Goal: Task Accomplishment & Management: Manage account settings

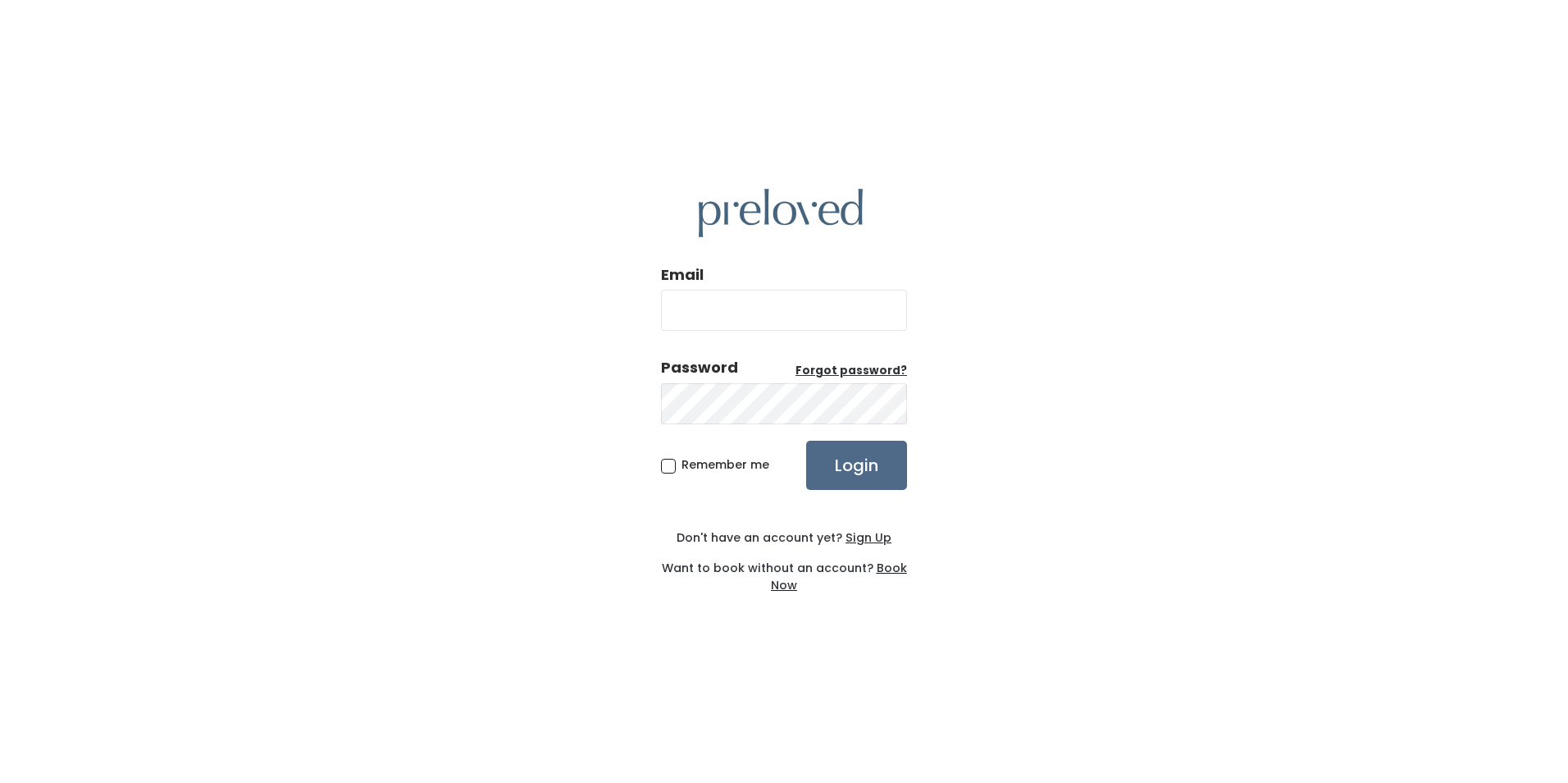
click at [718, 307] on input "Email" at bounding box center [784, 311] width 246 height 41
type input "marcie.ehmann@gmail.com"
click at [806, 441] on input "Login" at bounding box center [856, 465] width 101 height 49
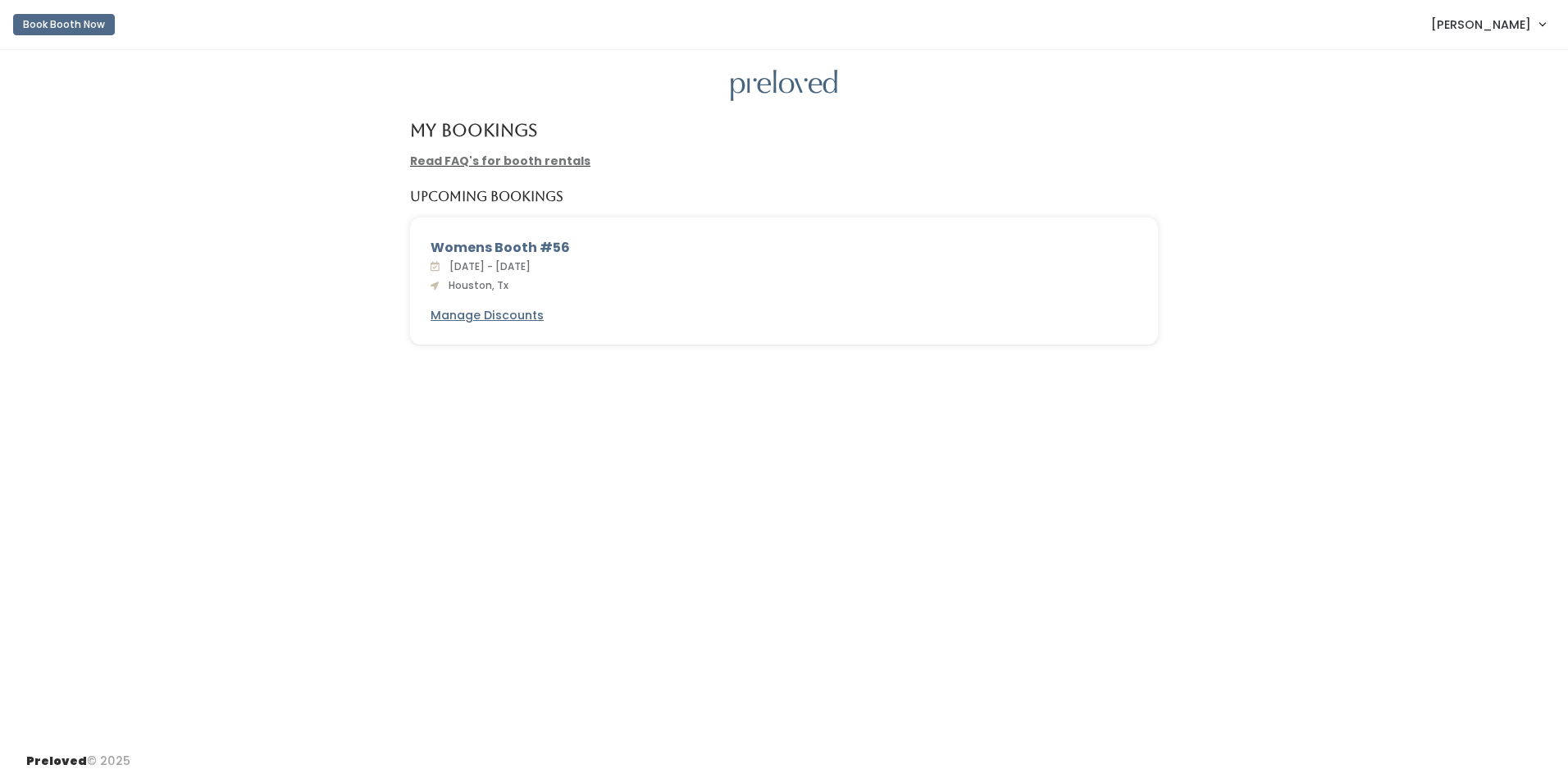
click at [522, 280] on div "Sat. Sep 20 - Fri. Sep 26, 2025 Houston, Tx" at bounding box center [784, 275] width 707 height 36
click at [507, 254] on div "Womens Booth #56" at bounding box center [784, 248] width 707 height 20
click at [505, 248] on div "Womens Booth #56" at bounding box center [784, 248] width 707 height 20
click at [1473, 21] on span "[PERSON_NAME]" at bounding box center [1482, 24] width 100 height 18
click at [1469, 58] on link "My bookings" at bounding box center [1488, 65] width 147 height 29
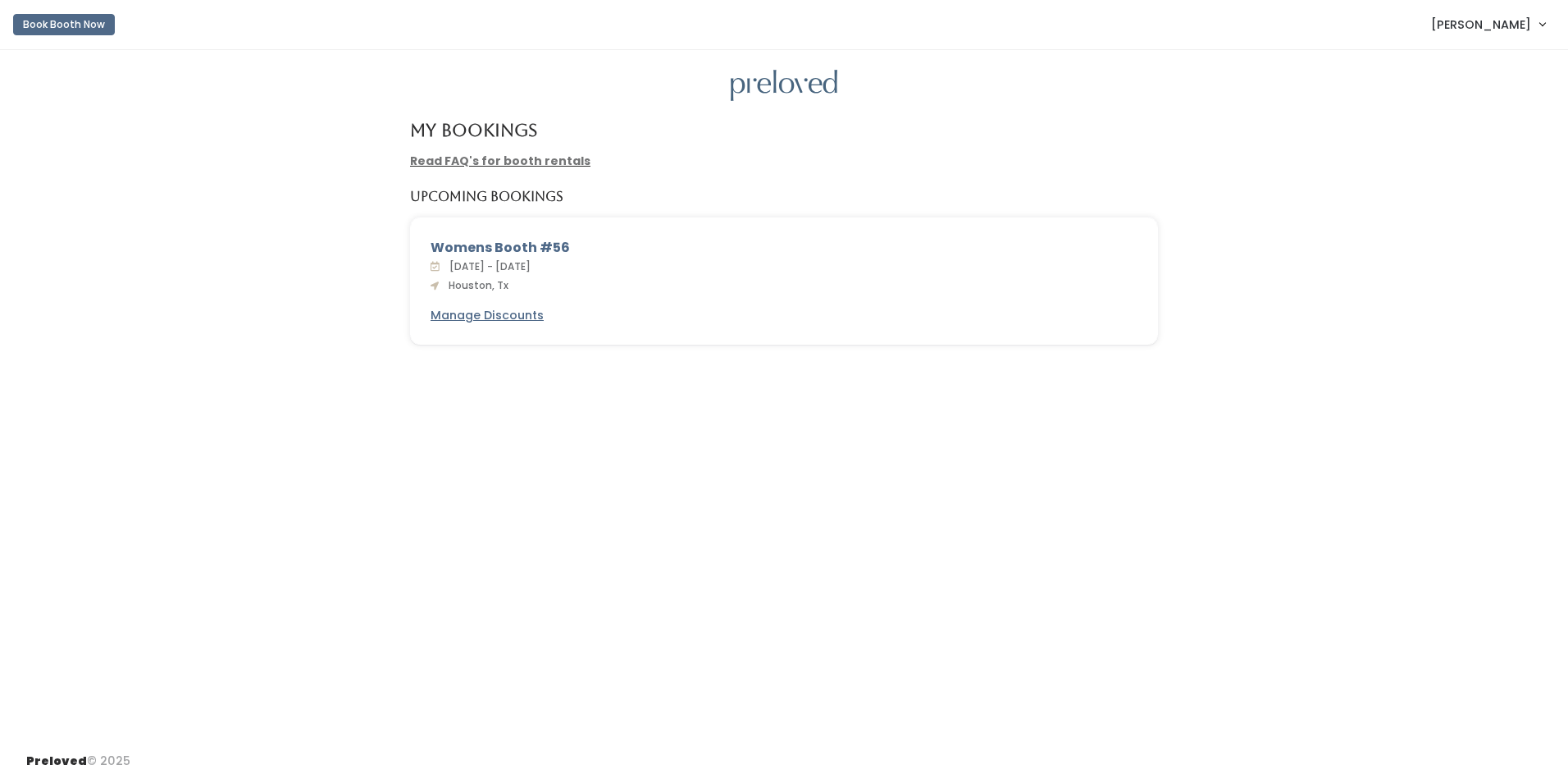
click at [464, 270] on span "[DATE] - [DATE]" at bounding box center [487, 267] width 88 height 14
click at [462, 248] on div "Womens Booth #56" at bounding box center [784, 248] width 707 height 20
click at [480, 156] on link "Read FAQ's for booth rentals" at bounding box center [500, 161] width 180 height 17
